Goal: Task Accomplishment & Management: Use online tool/utility

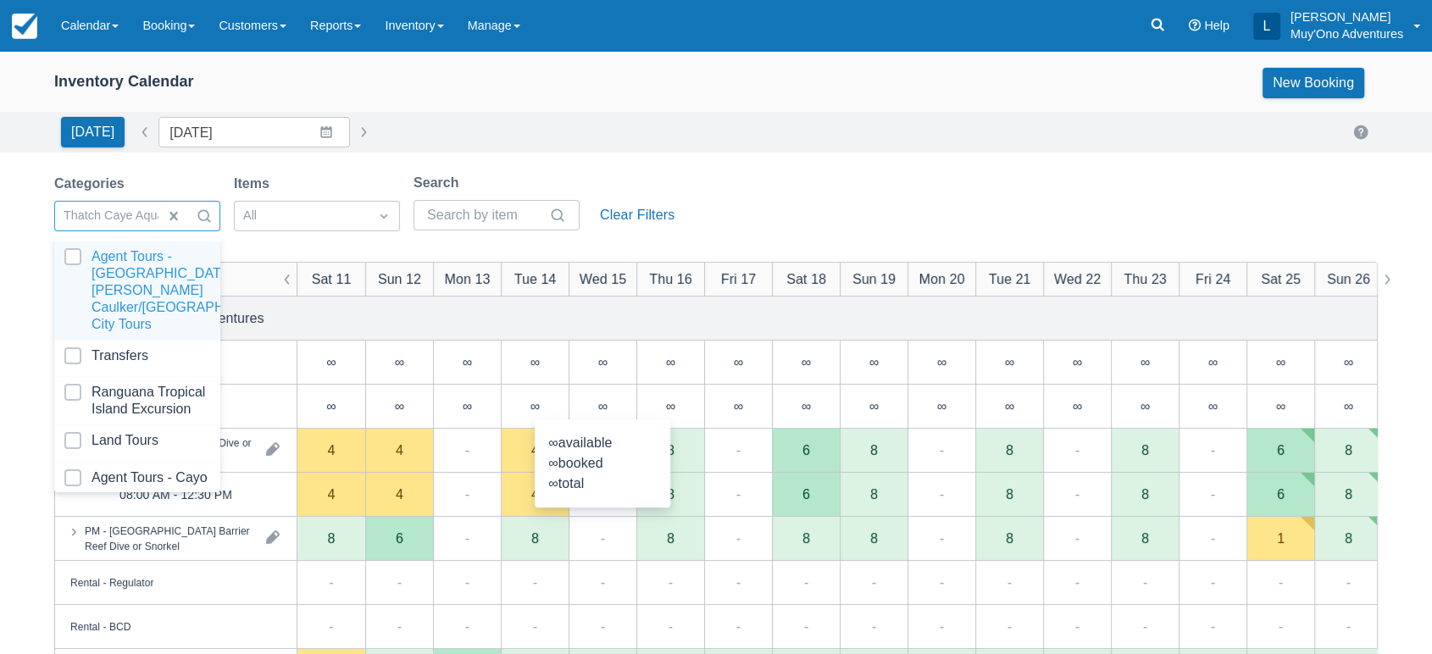
click at [213, 219] on div at bounding box center [204, 216] width 30 height 24
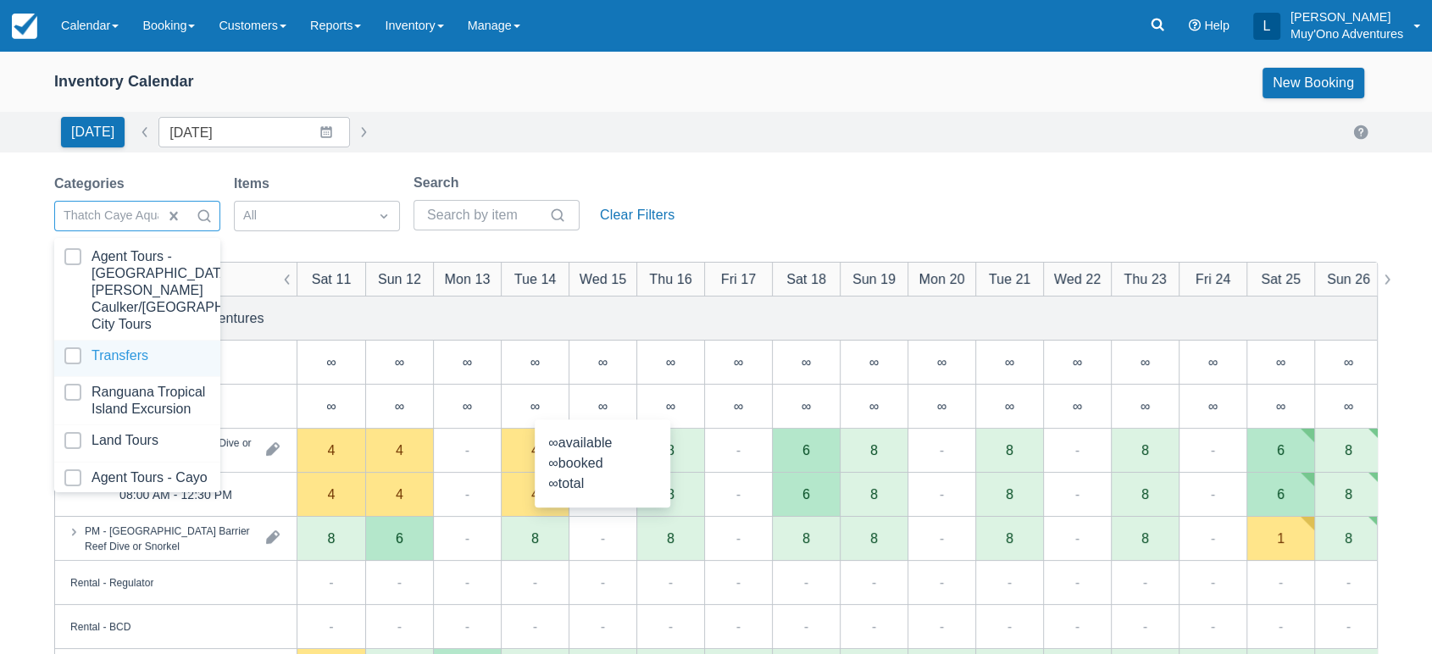
scroll to position [169, 0]
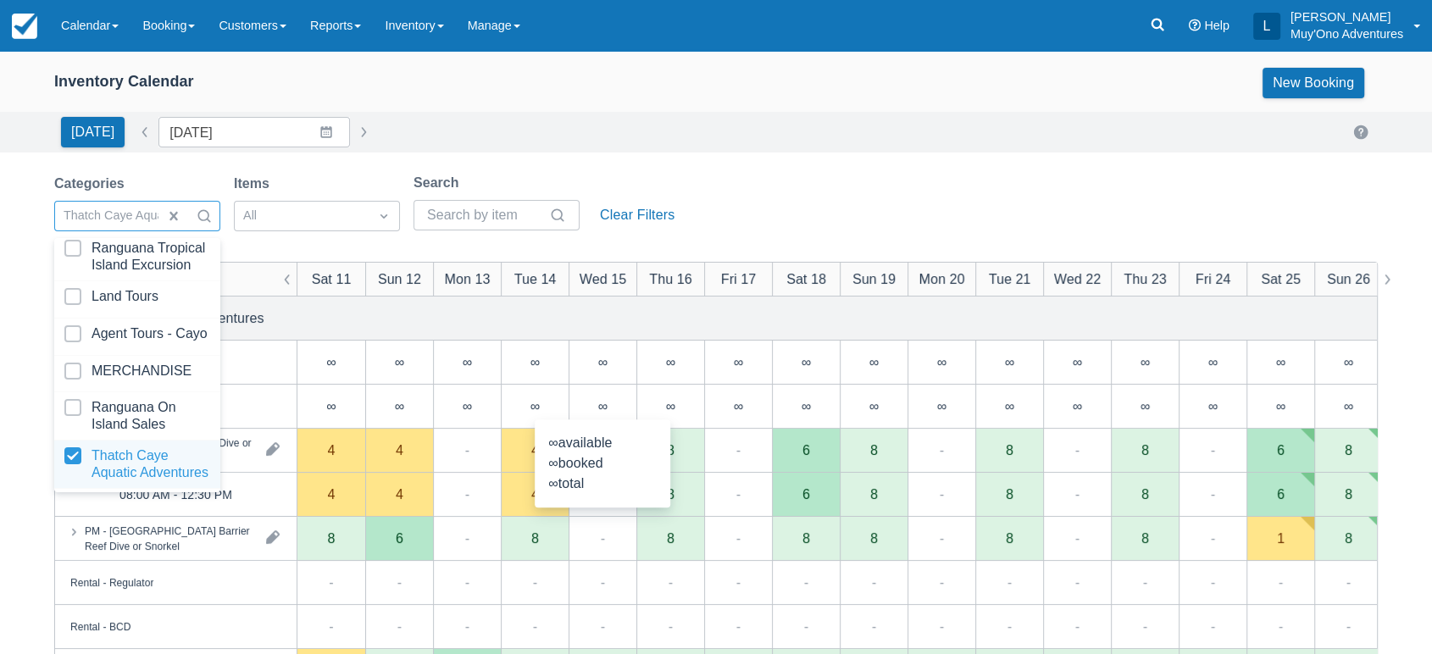
click at [91, 447] on div at bounding box center [137, 464] width 146 height 34
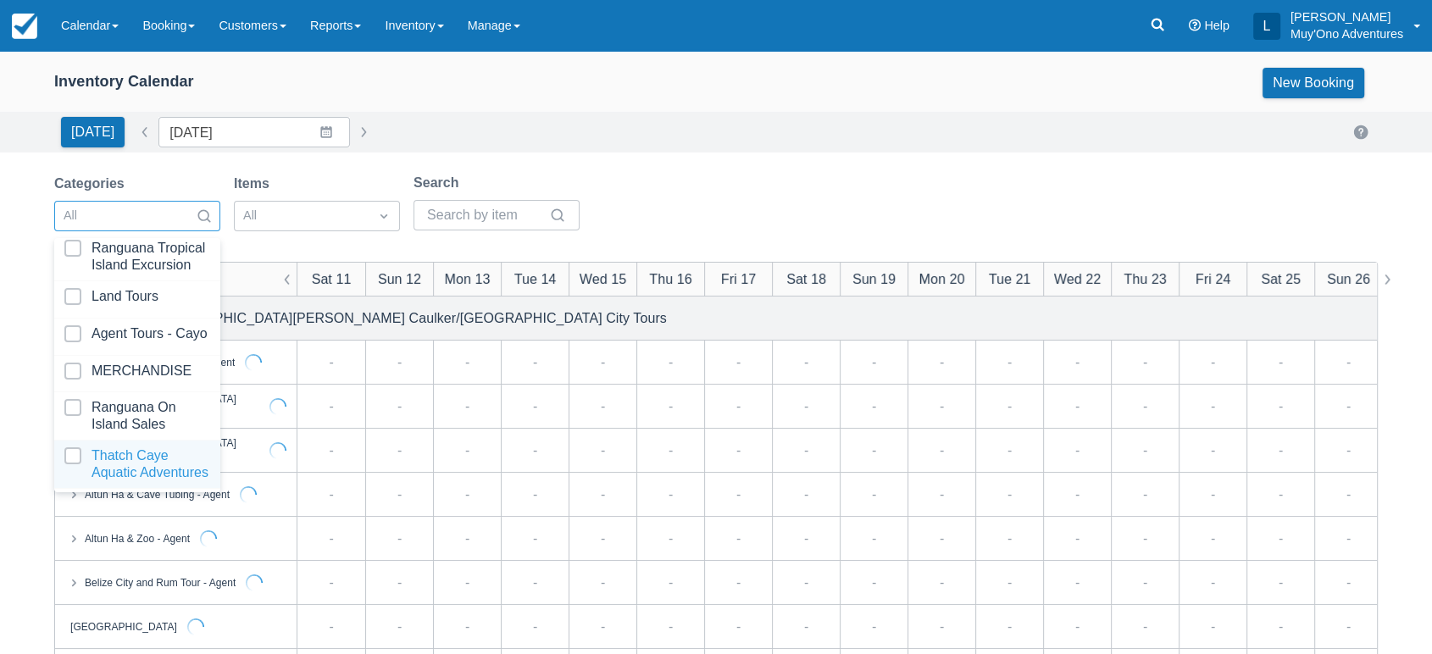
click at [91, 447] on div at bounding box center [137, 464] width 146 height 34
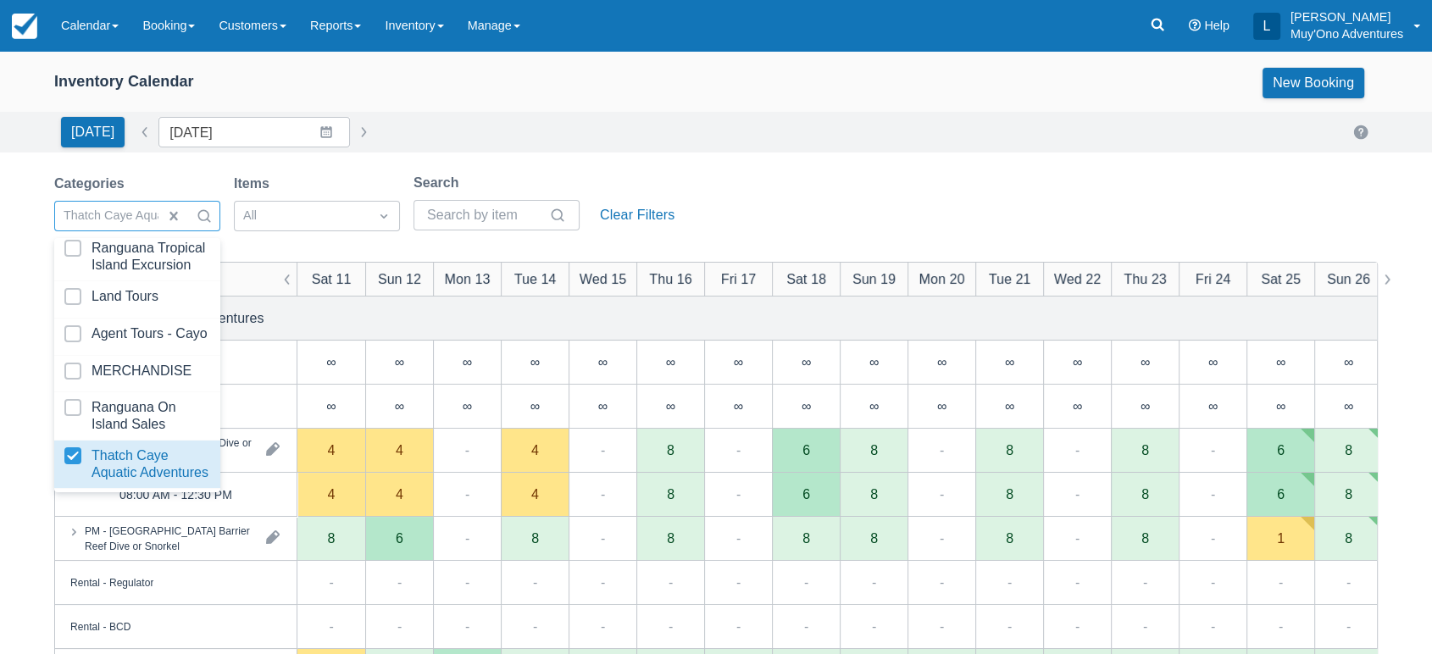
click at [91, 447] on div at bounding box center [137, 464] width 146 height 34
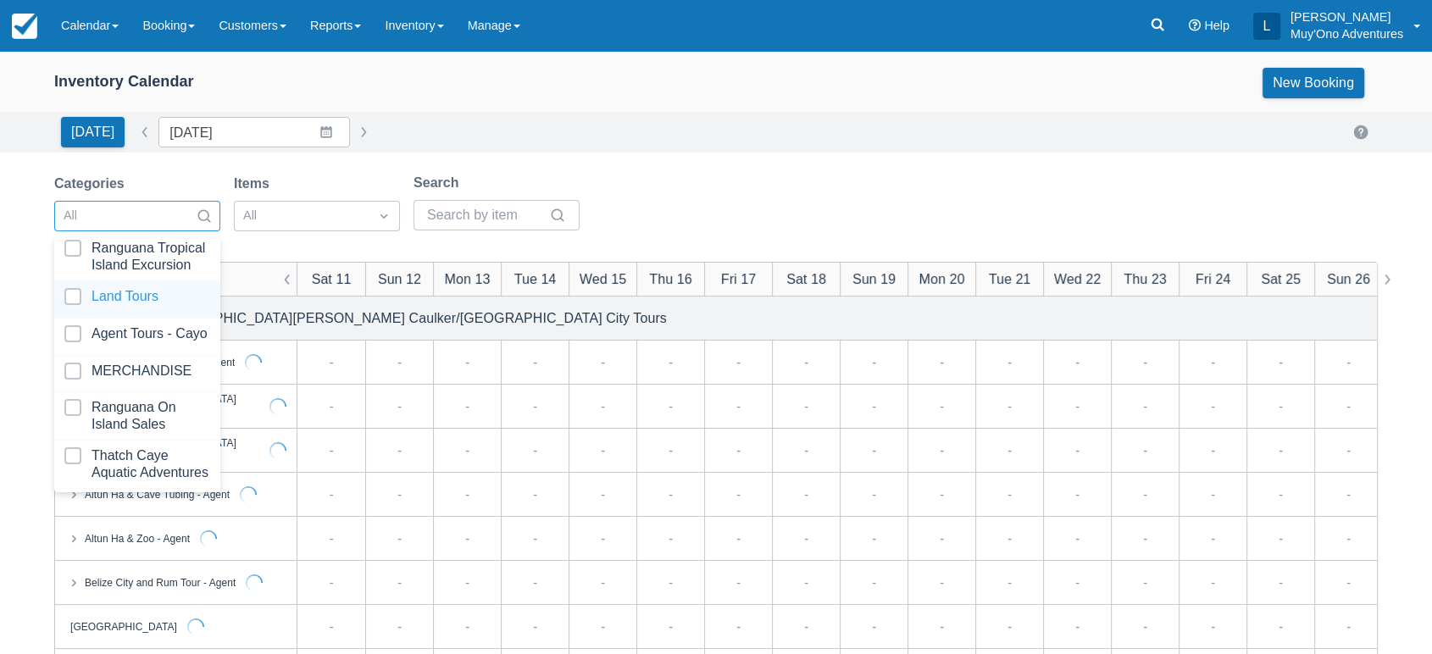
click at [69, 288] on div at bounding box center [137, 299] width 146 height 23
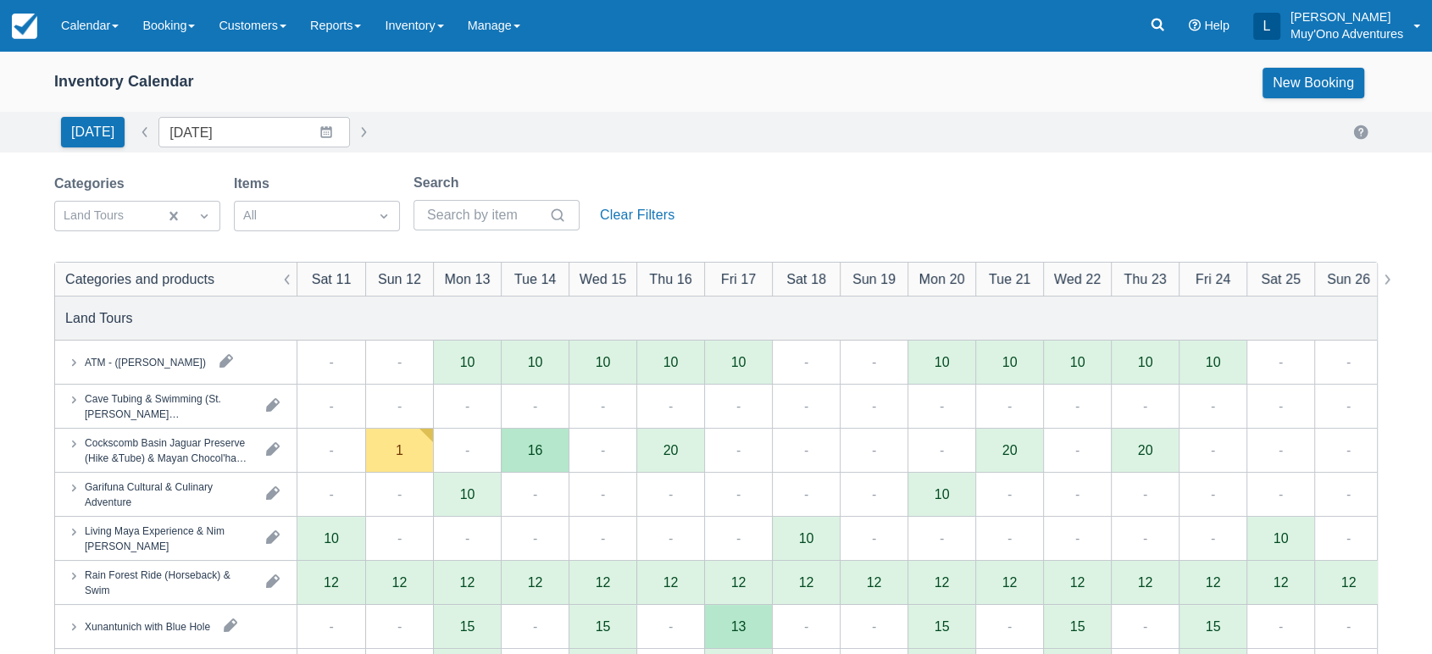
click at [822, 206] on div "Categories Land Tours Items All Search Clear Filters" at bounding box center [715, 207] width 1323 height 69
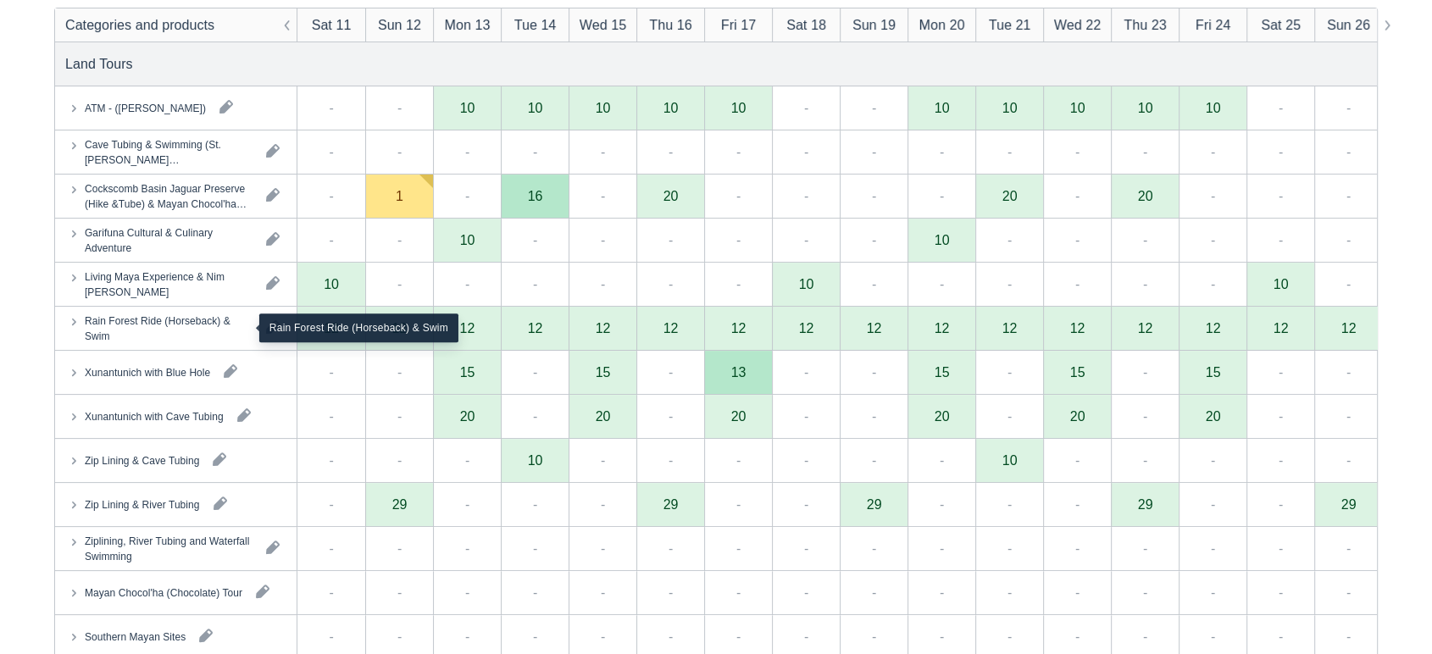
scroll to position [251, 0]
